Goal: Information Seeking & Learning: Learn about a topic

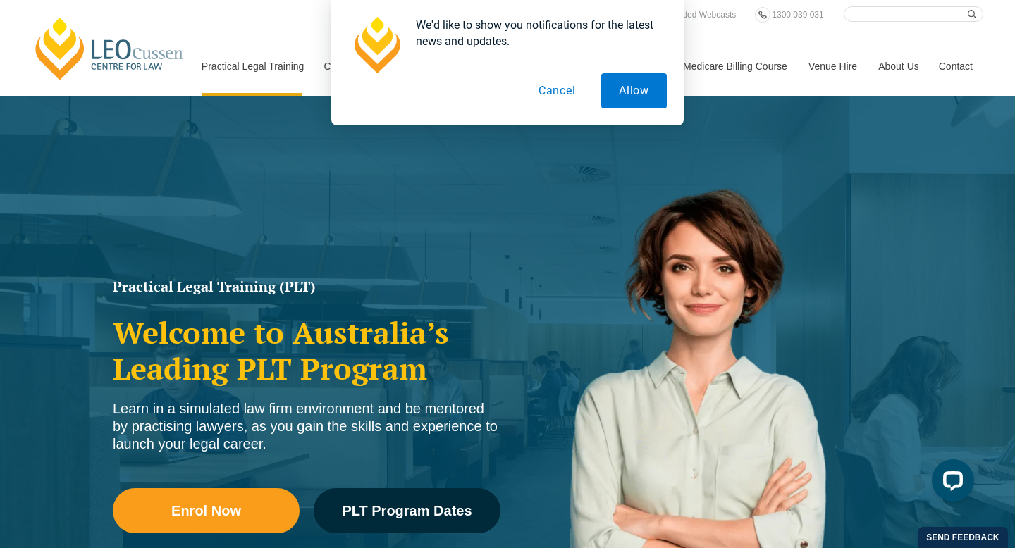
click at [574, 82] on button "Cancel" at bounding box center [557, 90] width 73 height 35
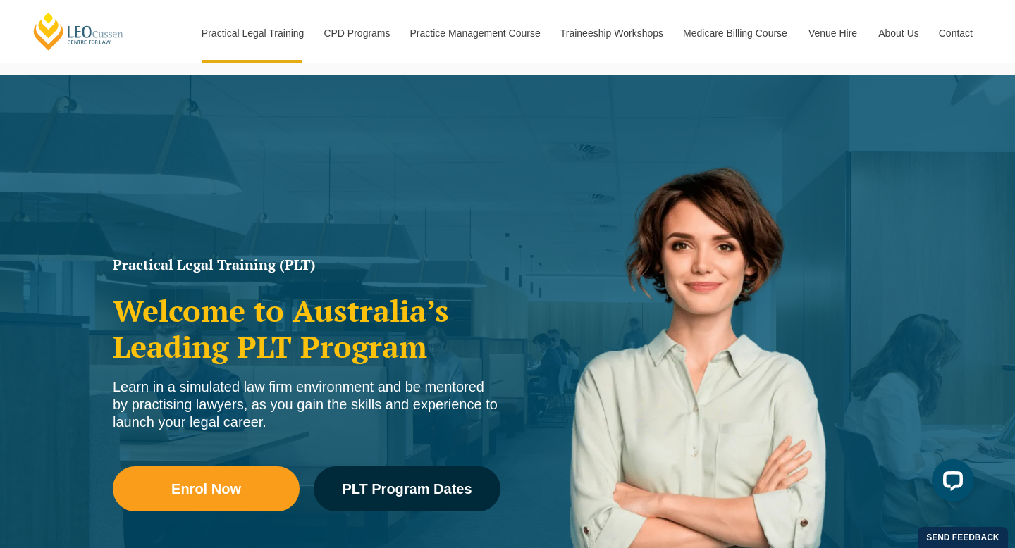
scroll to position [20, 0]
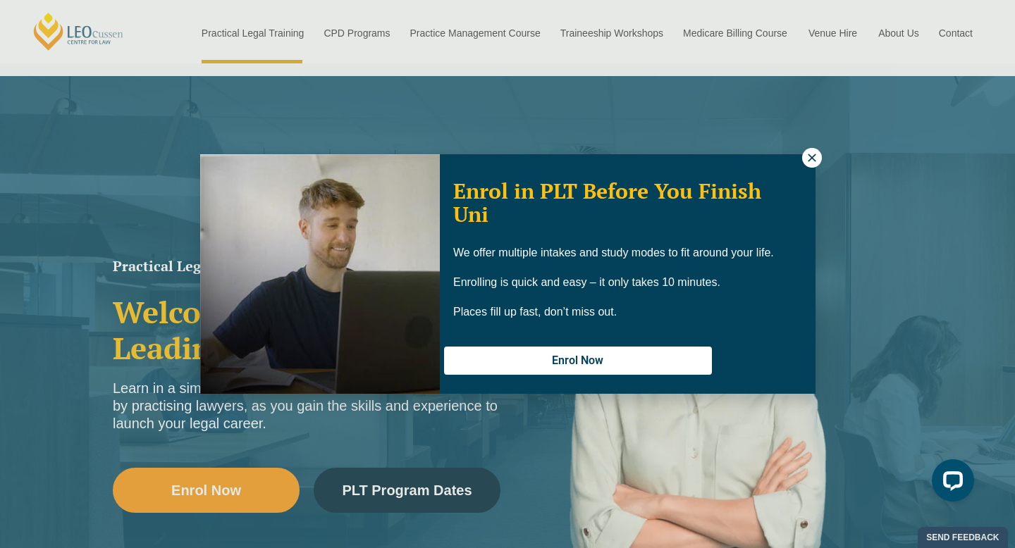
click at [808, 160] on icon at bounding box center [811, 158] width 8 height 8
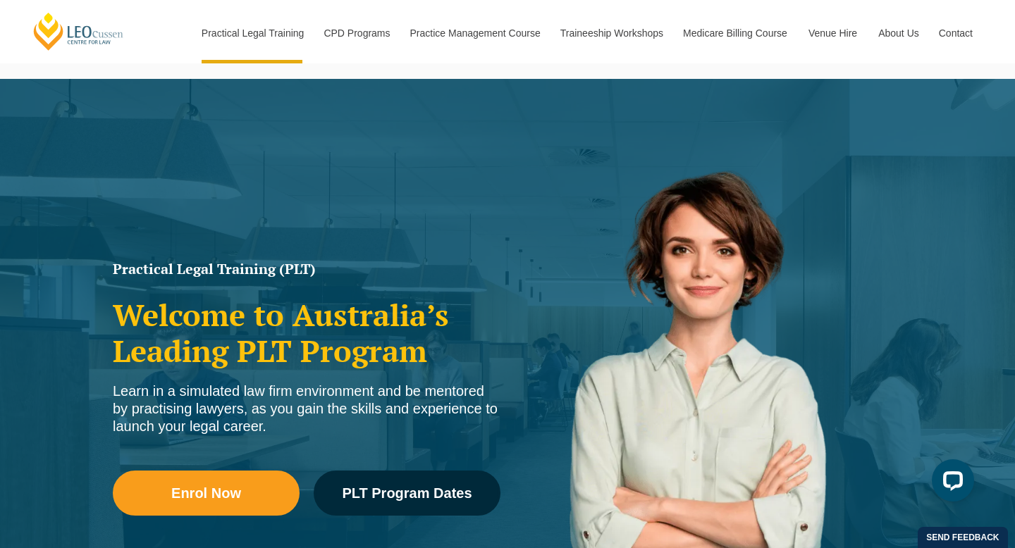
scroll to position [0, 0]
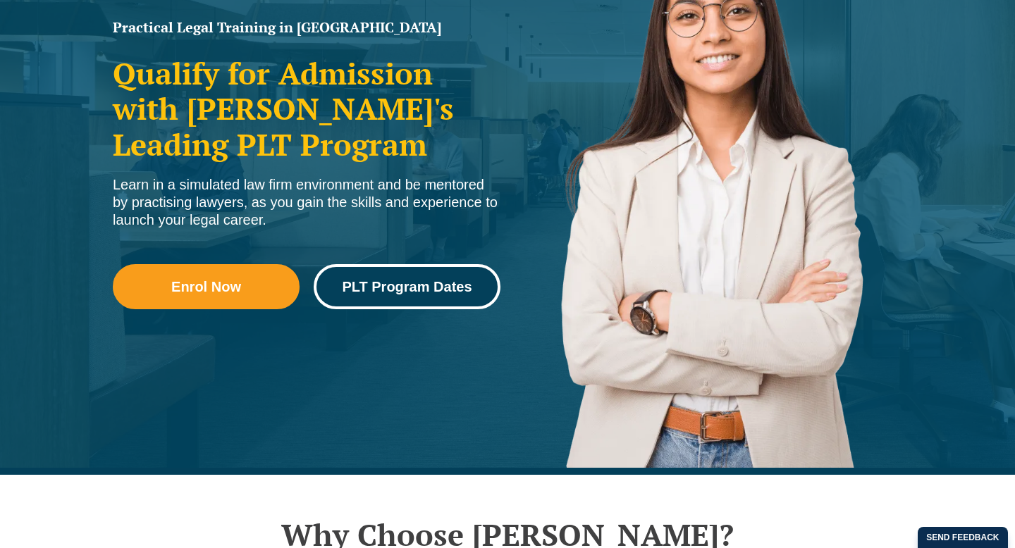
click at [410, 290] on span "PLT Program Dates" at bounding box center [407, 287] width 130 height 14
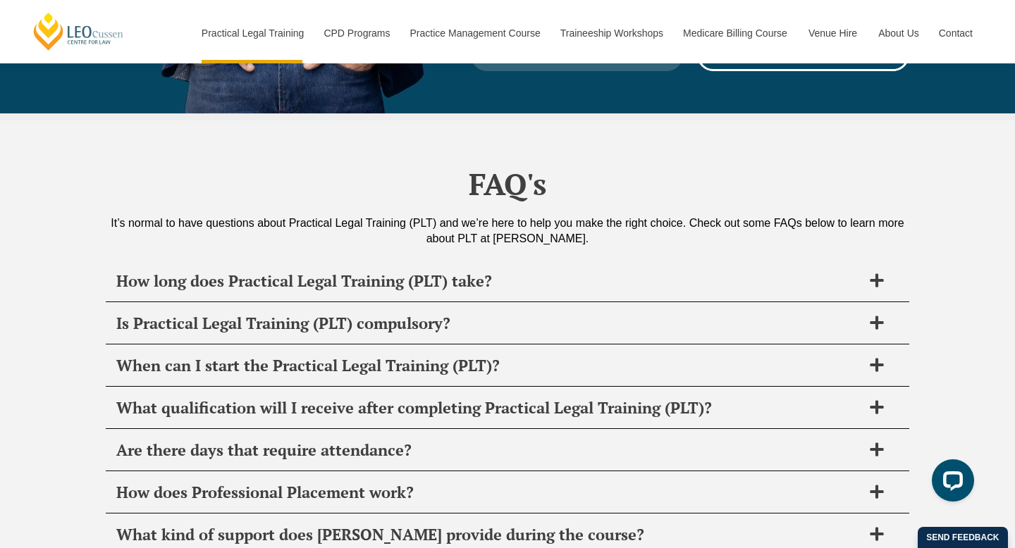
scroll to position [6602, 0]
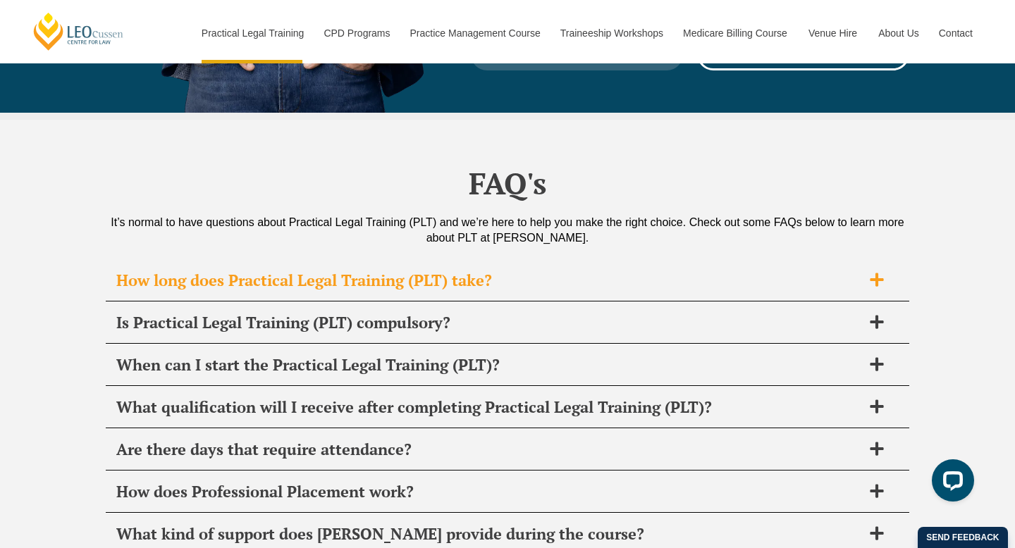
click at [853, 271] on h2 "How long does Practical Legal Training (PLT) take?" at bounding box center [488, 281] width 745 height 20
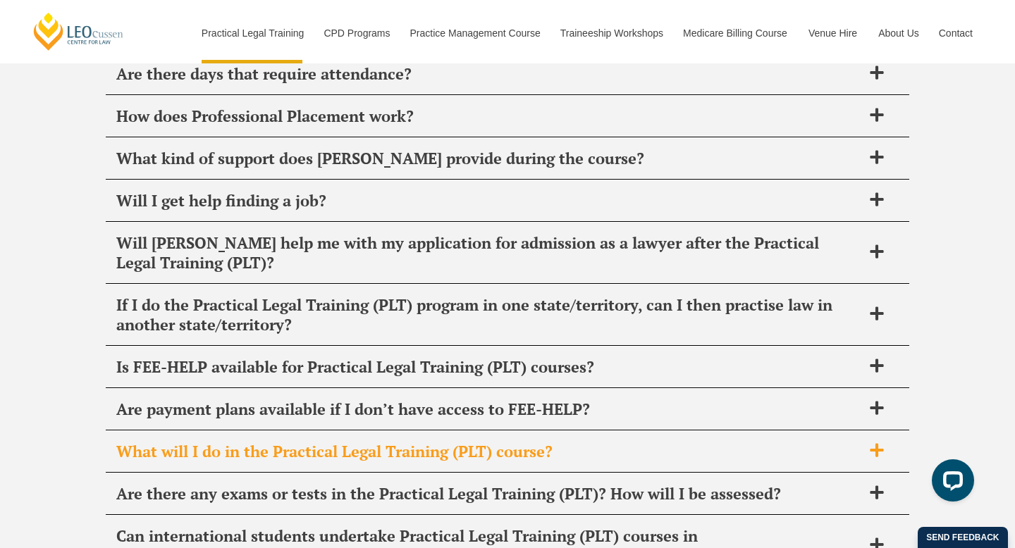
scroll to position [7099, 0]
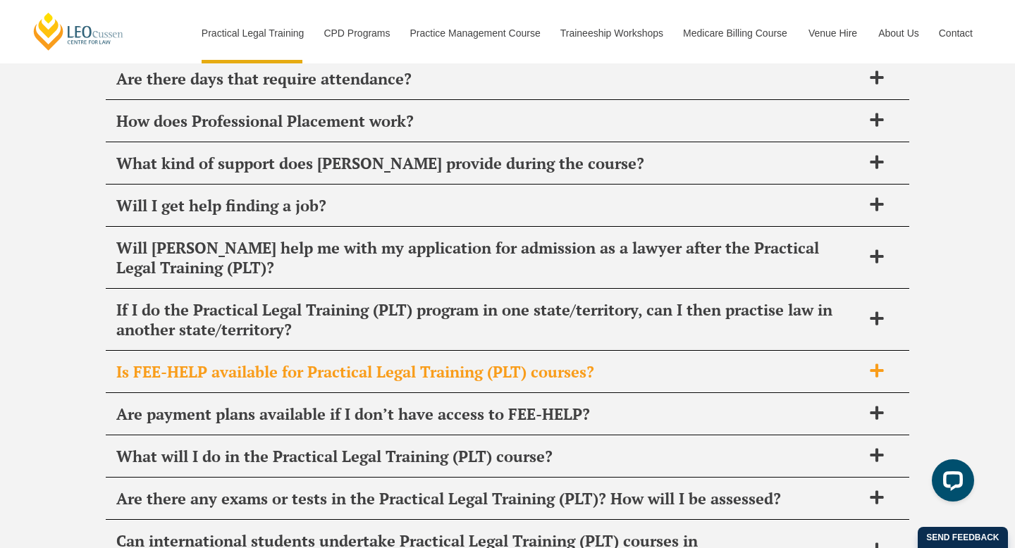
click at [818, 362] on h2 "Is FEE-HELP available for Practical Legal Training (PLT) courses?" at bounding box center [488, 372] width 745 height 20
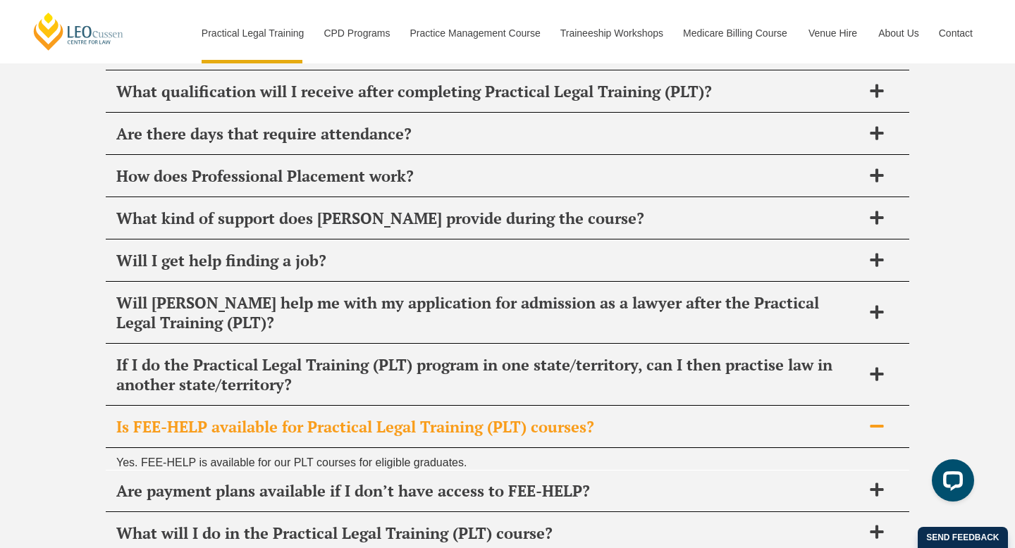
scroll to position [6972, 0]
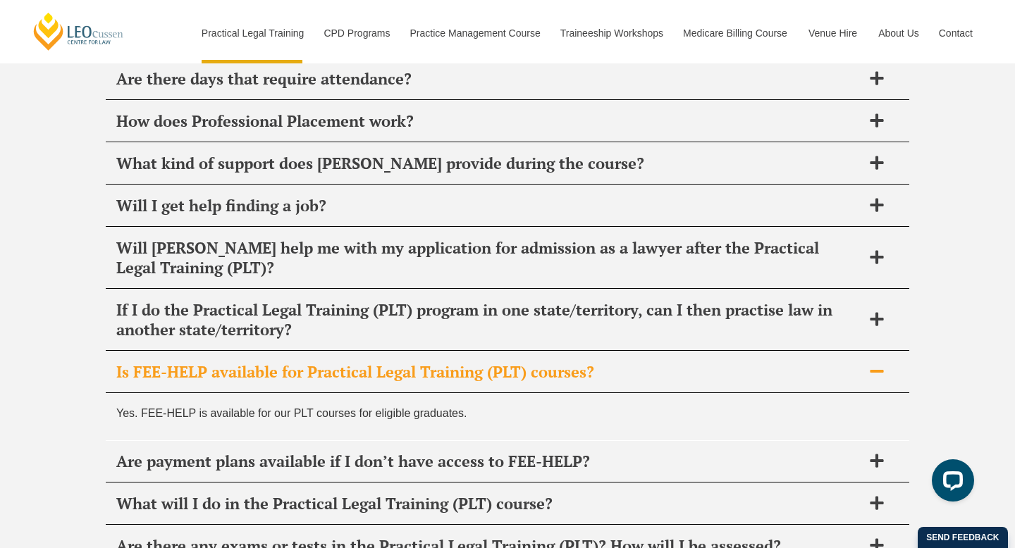
click at [818, 362] on h2 "Is FEE-HELP available for Practical Legal Training (PLT) courses?" at bounding box center [488, 372] width 745 height 20
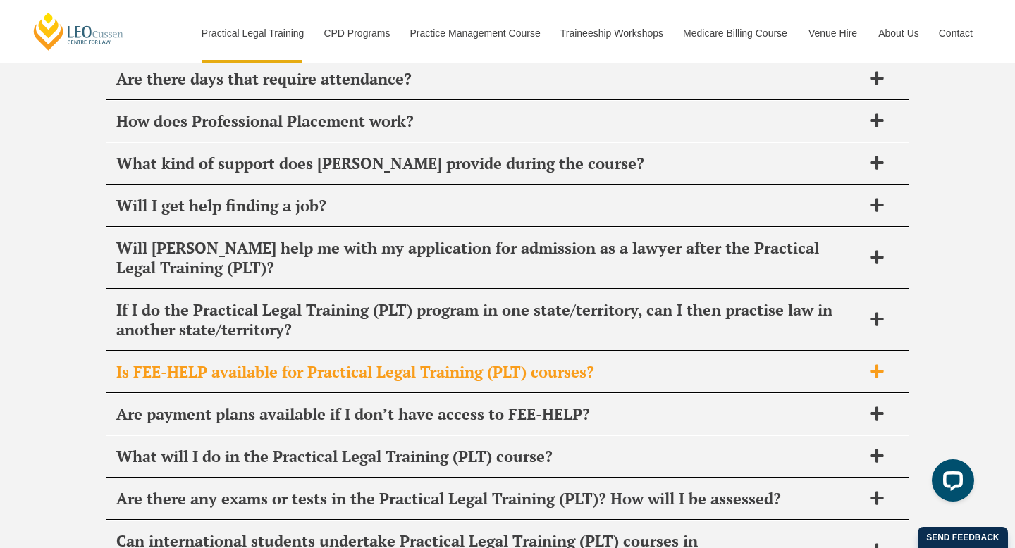
click at [818, 362] on h2 "Is FEE-HELP available for Practical Legal Training (PLT) courses?" at bounding box center [488, 372] width 745 height 20
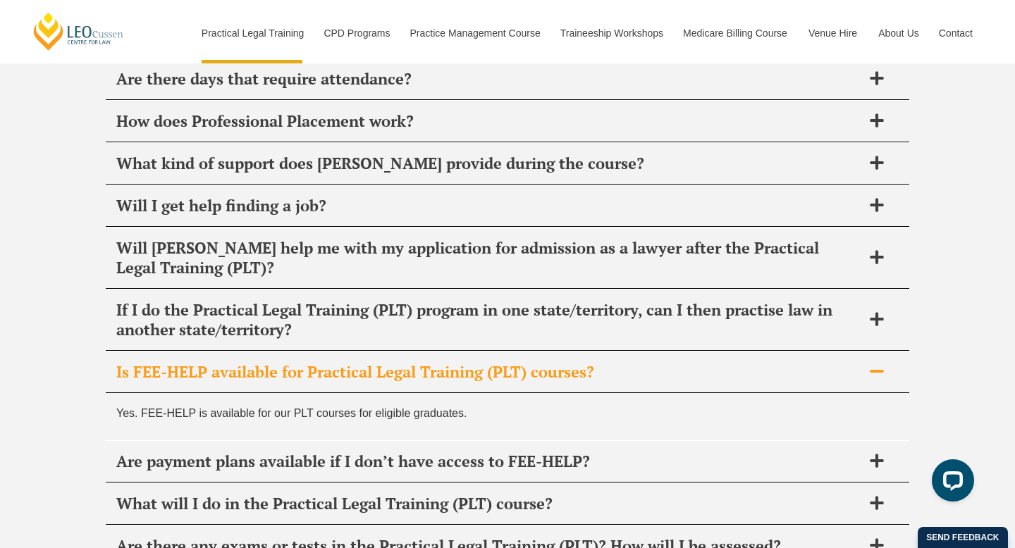
click at [819, 362] on h2 "Is FEE-HELP available for Practical Legal Training (PLT) courses?" at bounding box center [488, 372] width 745 height 20
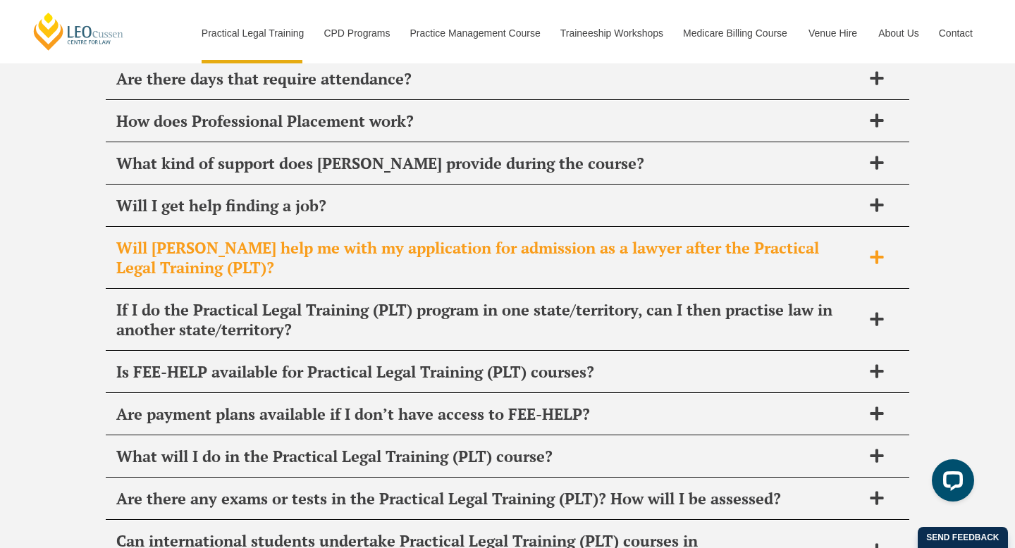
click at [874, 228] on div "Will [PERSON_NAME] help me with my application for admission as a lawyer after …" at bounding box center [507, 258] width 803 height 61
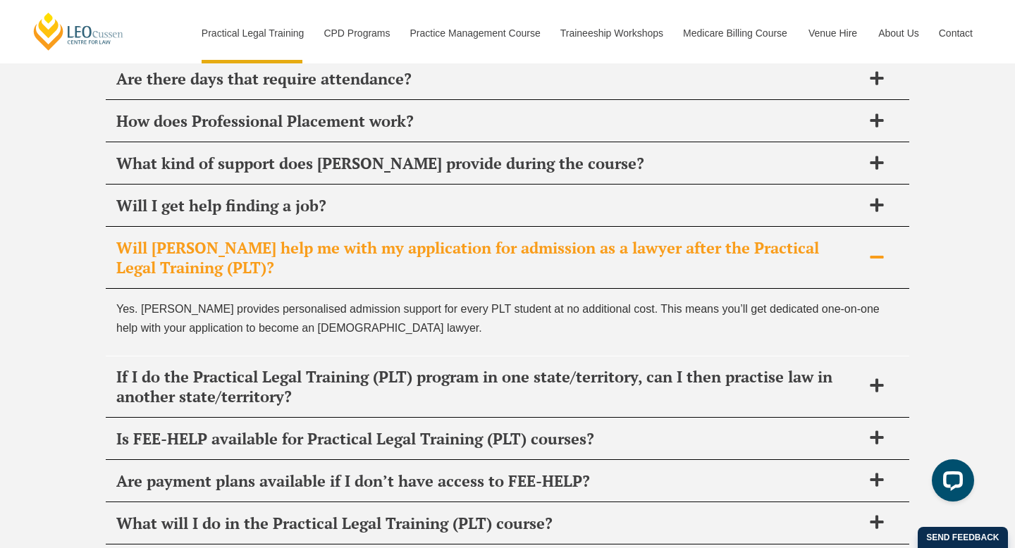
click at [874, 228] on div "Will [PERSON_NAME] help me with my application for admission as a lawyer after …" at bounding box center [507, 258] width 803 height 61
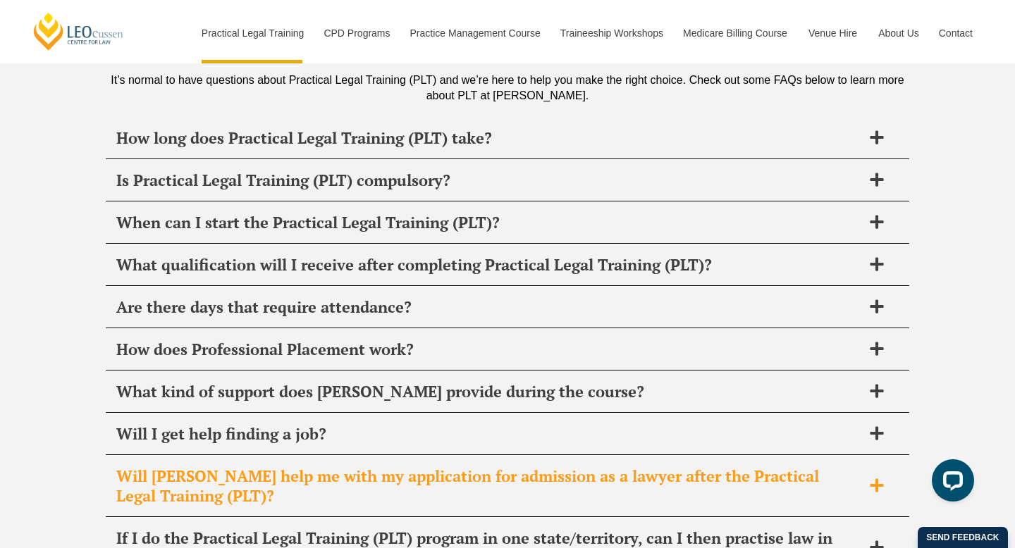
scroll to position [6738, 0]
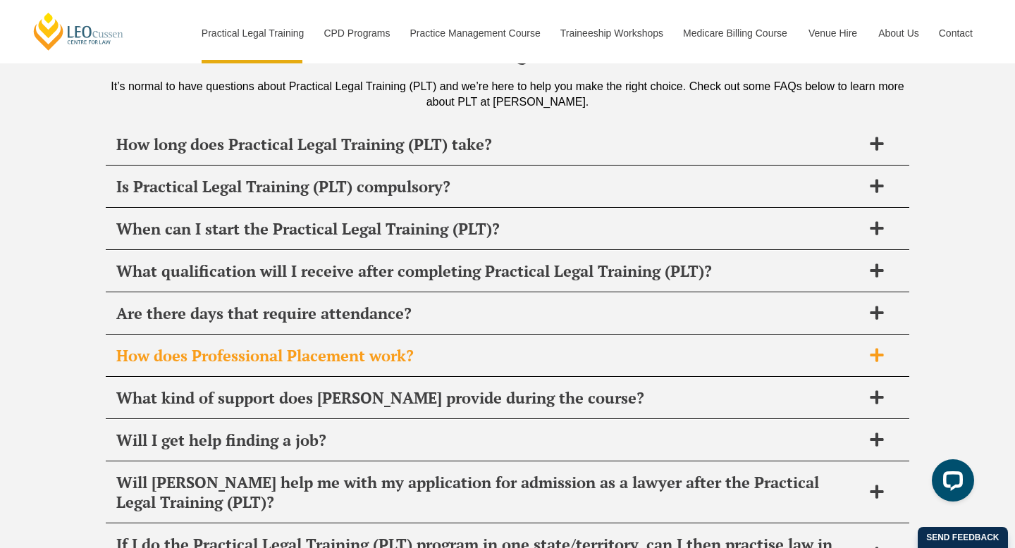
click at [869, 347] on icon at bounding box center [877, 355] width 16 height 16
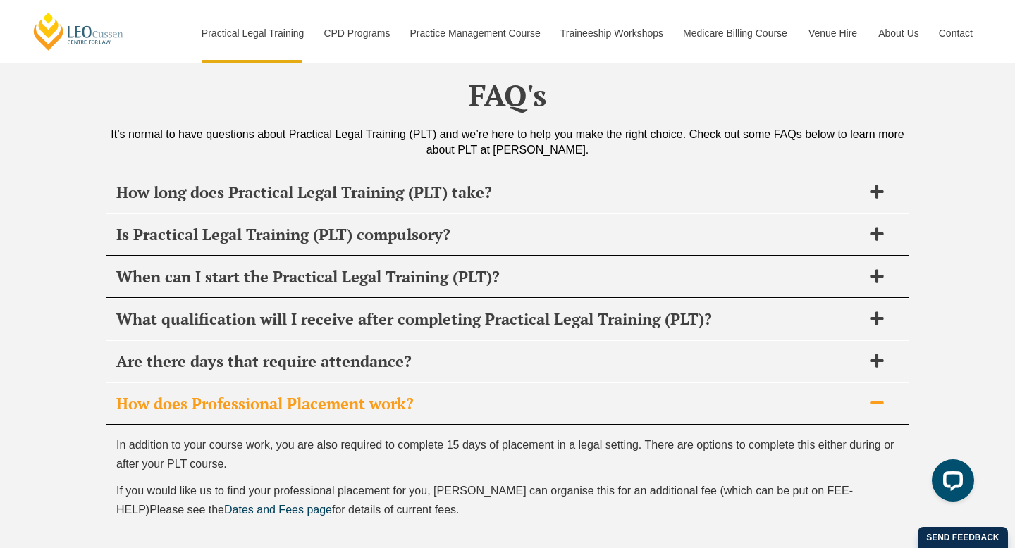
scroll to position [6689, 0]
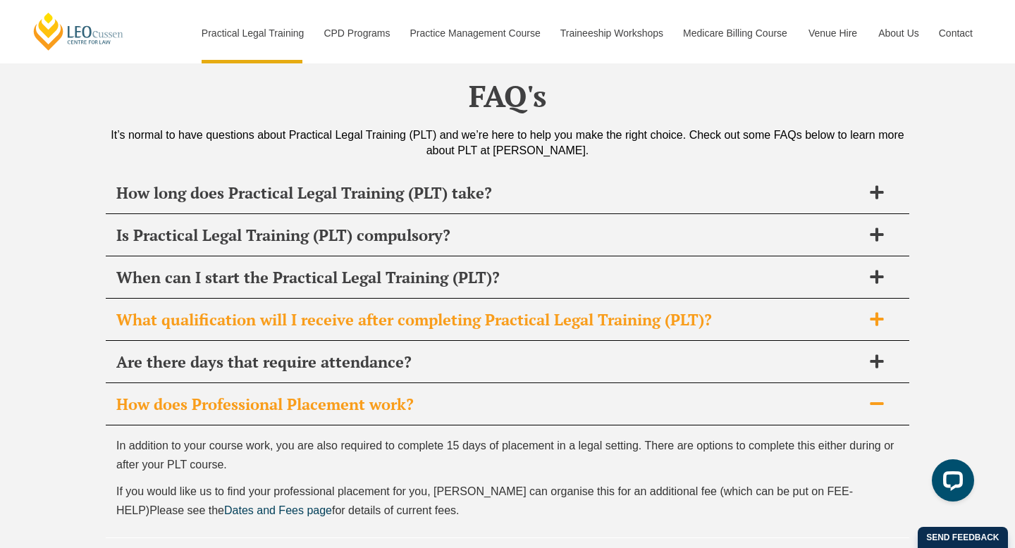
click at [860, 299] on div "What qualification will I receive after completing Practical Legal Training (PL…" at bounding box center [507, 320] width 803 height 42
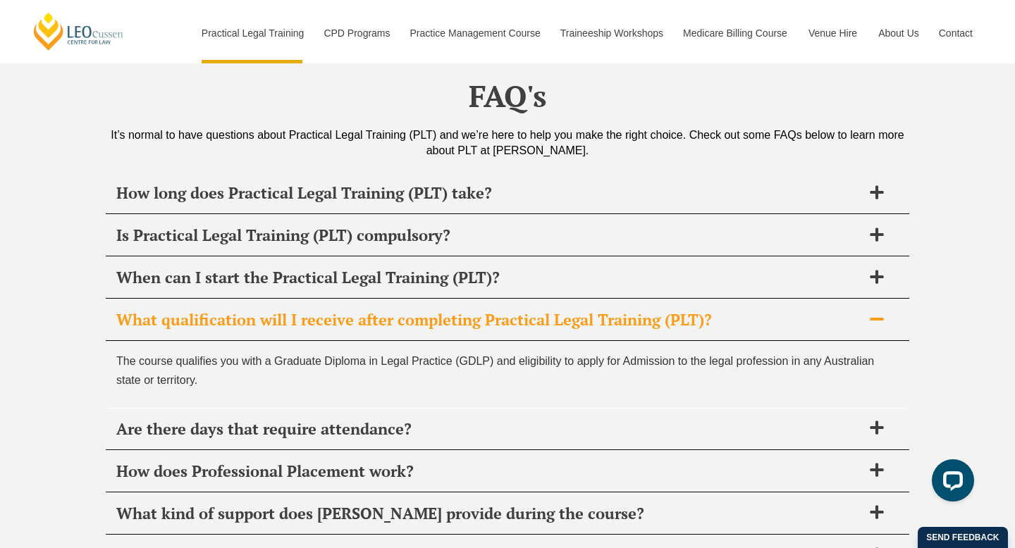
click at [860, 299] on div "What qualification will I receive after completing Practical Legal Training (PL…" at bounding box center [507, 320] width 803 height 42
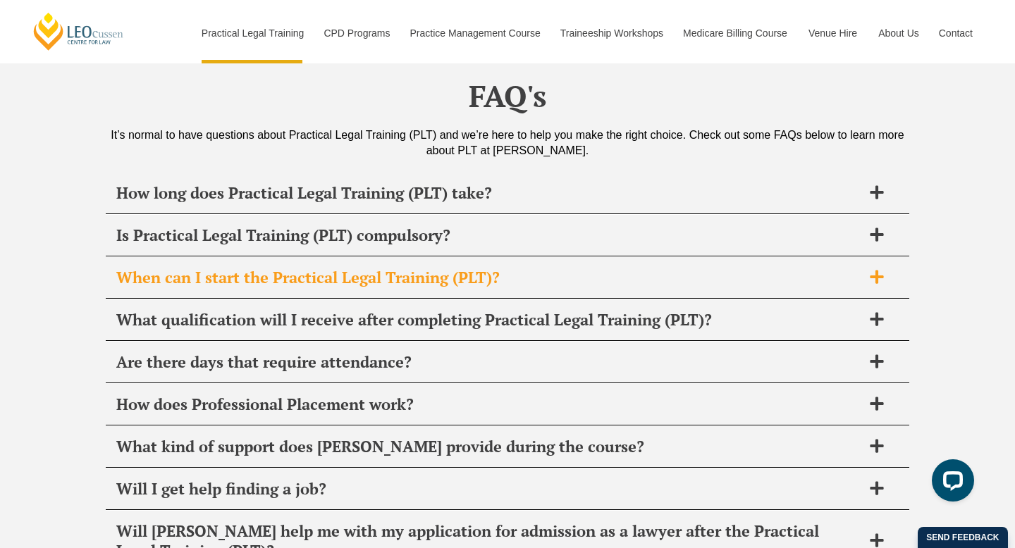
click at [862, 257] on div "When can I start the Practical Legal Training (PLT)?" at bounding box center [507, 278] width 803 height 42
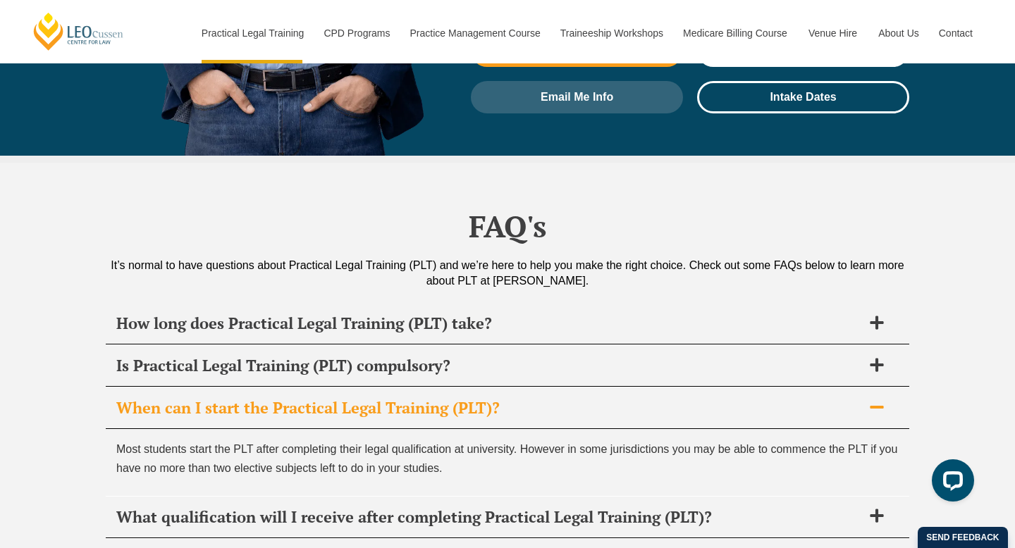
scroll to position [6566, 0]
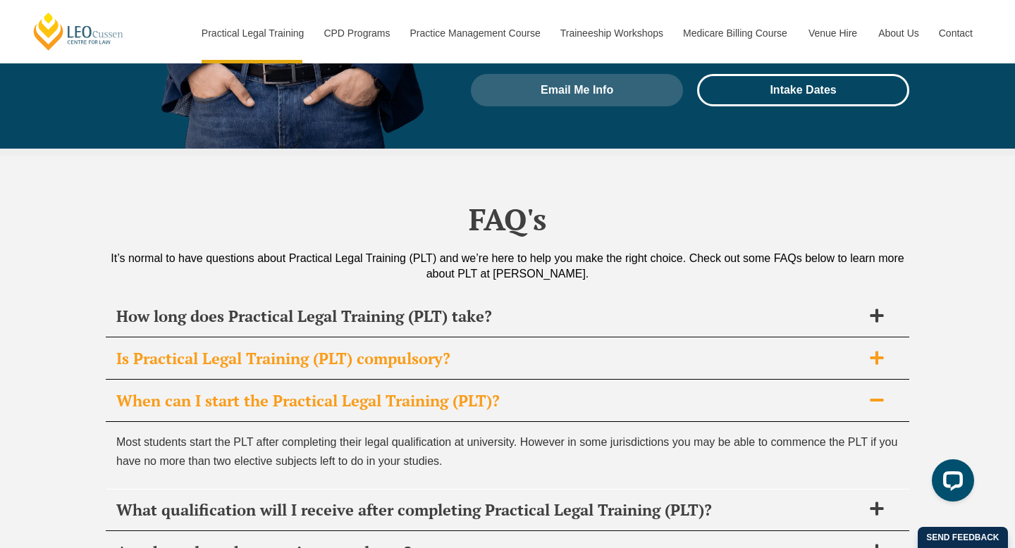
click at [831, 349] on h2 "Is Practical Legal Training (PLT) compulsory?" at bounding box center [488, 359] width 745 height 20
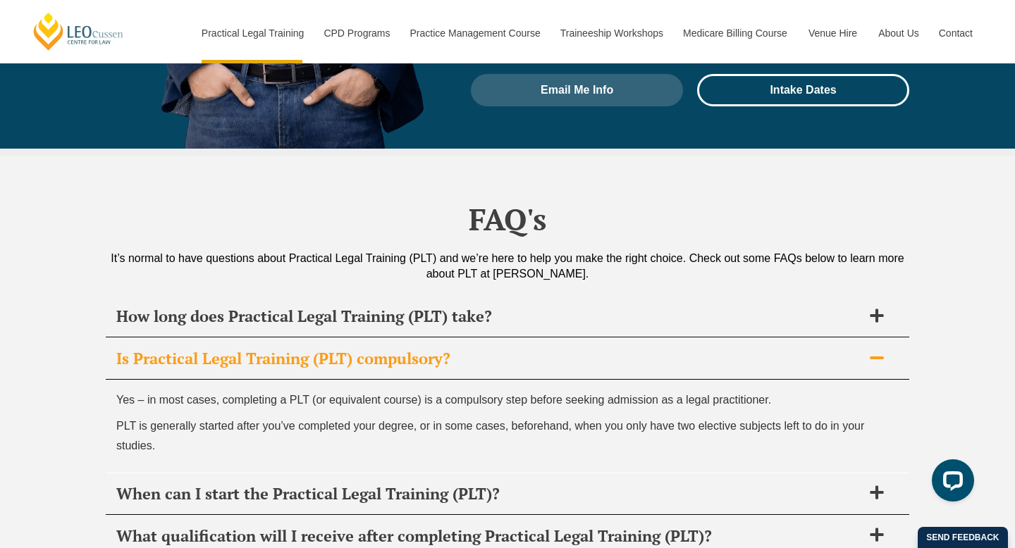
click at [831, 349] on h2 "Is Practical Legal Training (PLT) compulsory?" at bounding box center [488, 359] width 745 height 20
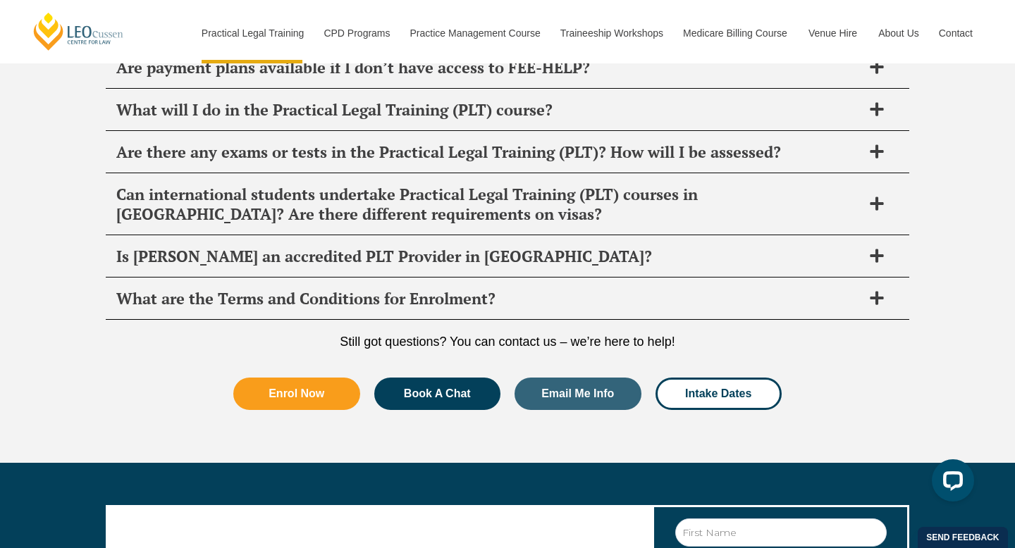
scroll to position [7318, 0]
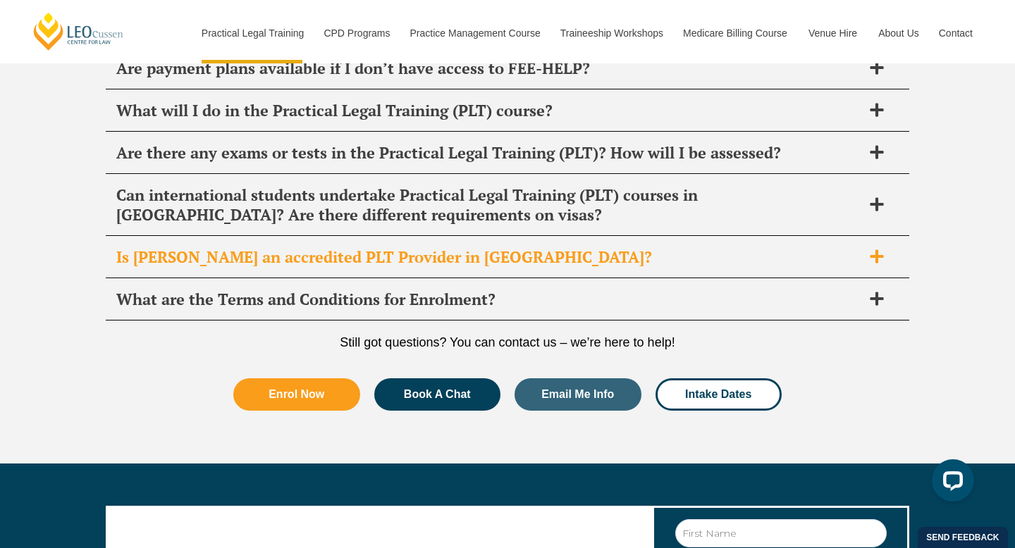
click at [833, 247] on h2 "Is Leo Cussen an accredited PLT Provider in VIC?" at bounding box center [488, 257] width 745 height 20
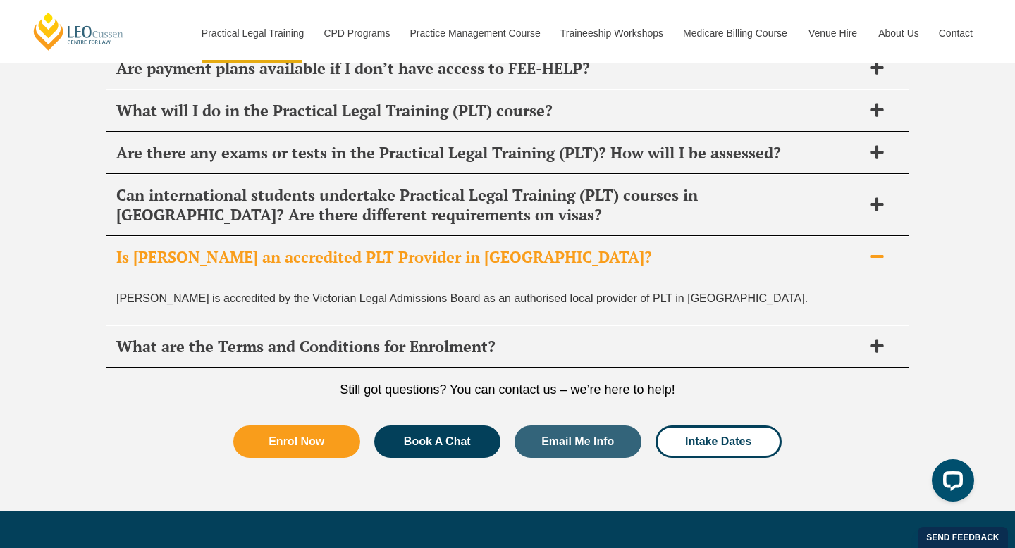
click at [833, 247] on h2 "Is Leo Cussen an accredited PLT Provider in VIC?" at bounding box center [488, 257] width 745 height 20
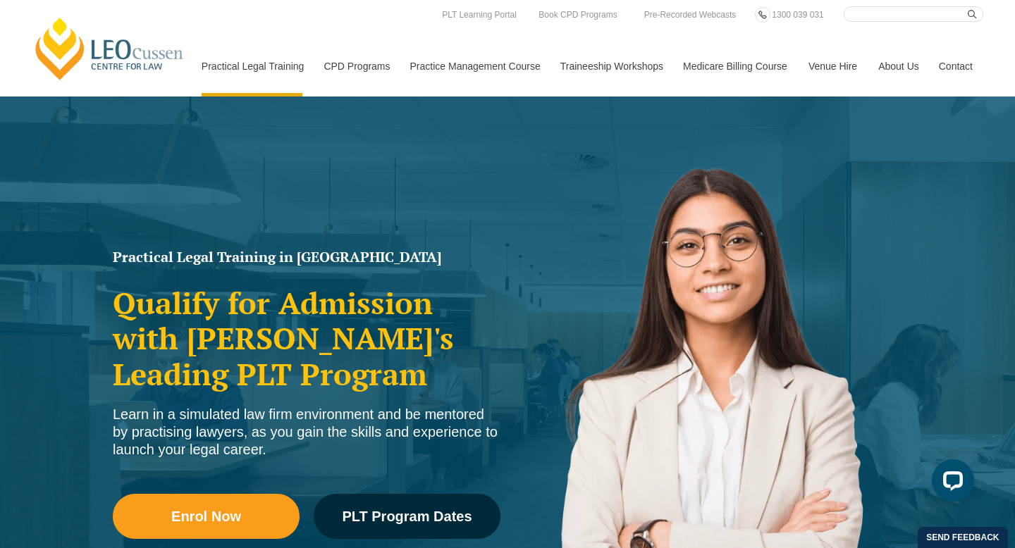
scroll to position [0, 0]
